Goal: Navigation & Orientation: Go to known website

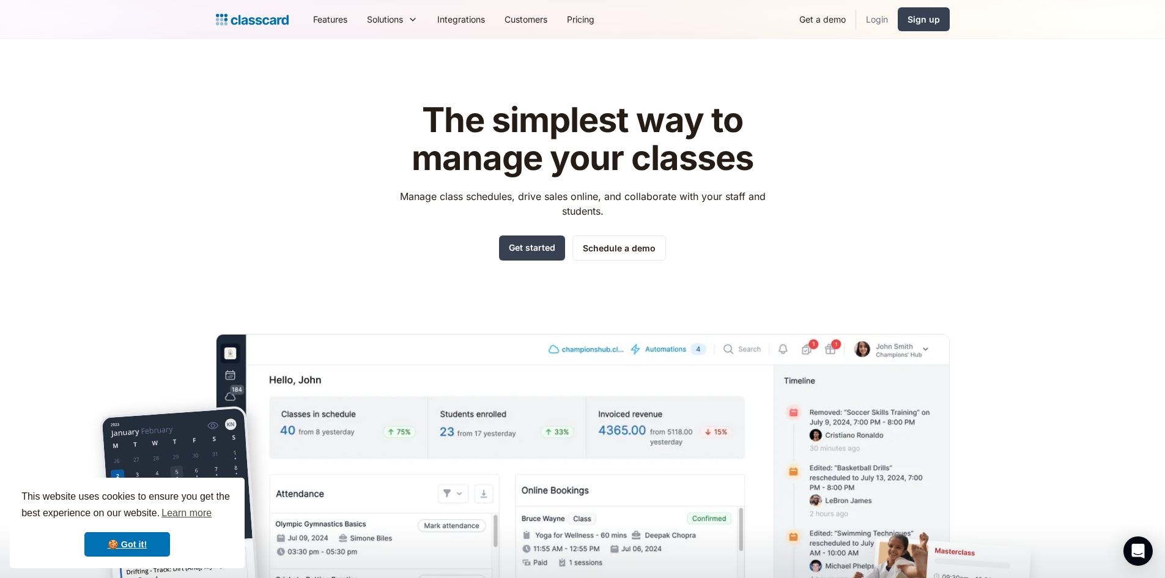
click at [877, 21] on link "Login" at bounding box center [877, 20] width 42 height 28
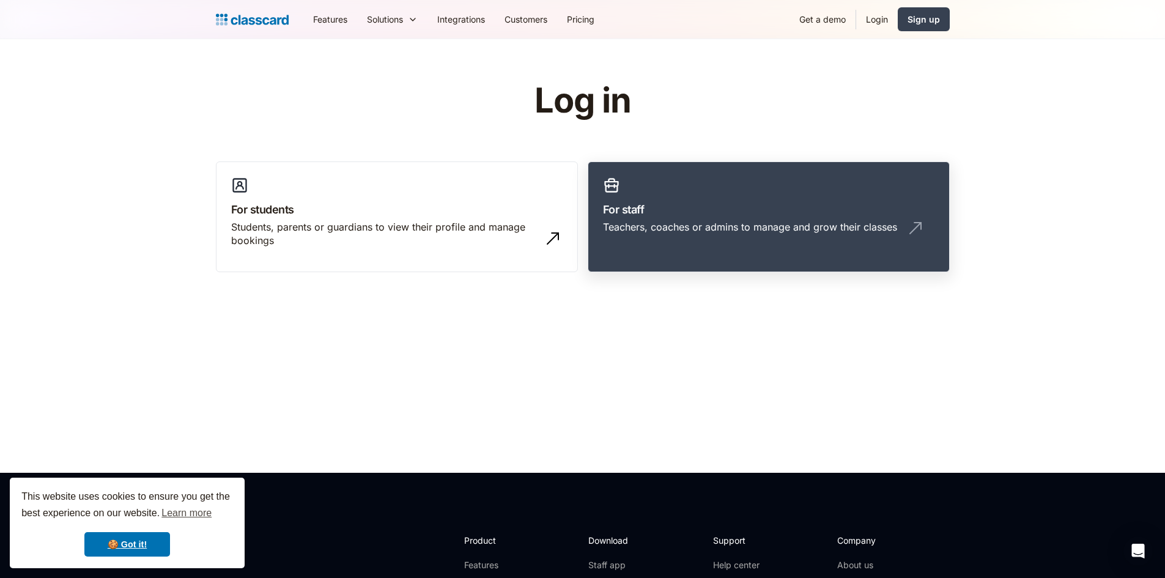
click at [636, 236] on div "Teachers, coaches or admins to manage and grow their classes" at bounding box center [769, 231] width 332 height 23
